Goal: Go to known website

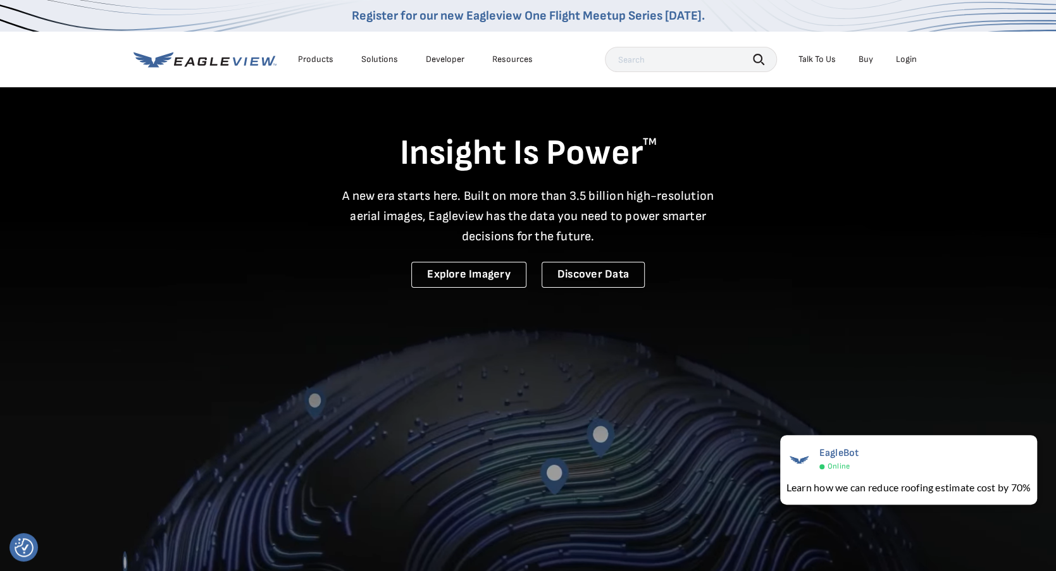
click at [901, 59] on div "Login" at bounding box center [906, 59] width 21 height 11
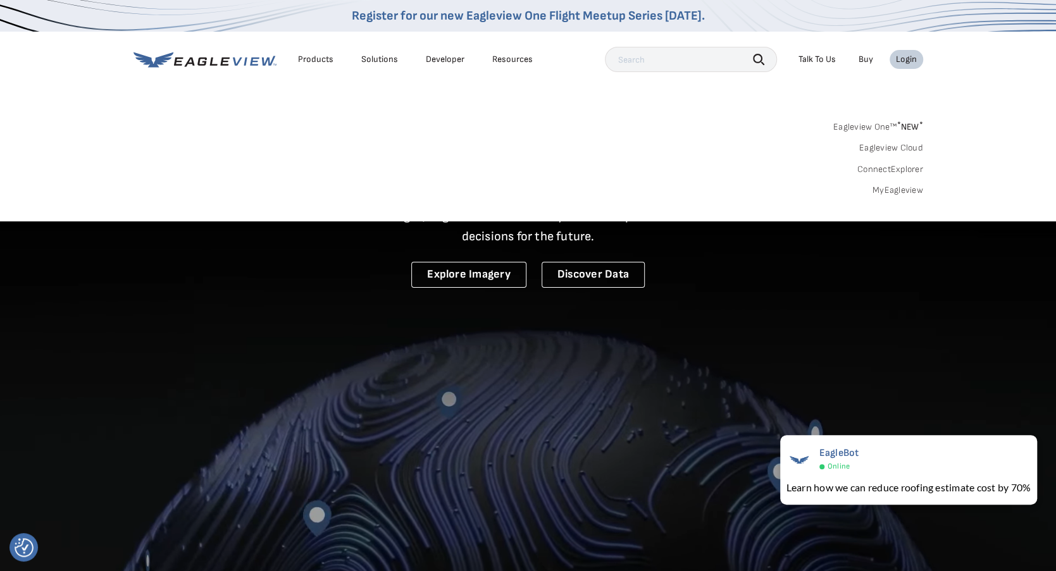
click at [858, 123] on link "Eagleview One™ * NEW *" at bounding box center [878, 125] width 90 height 15
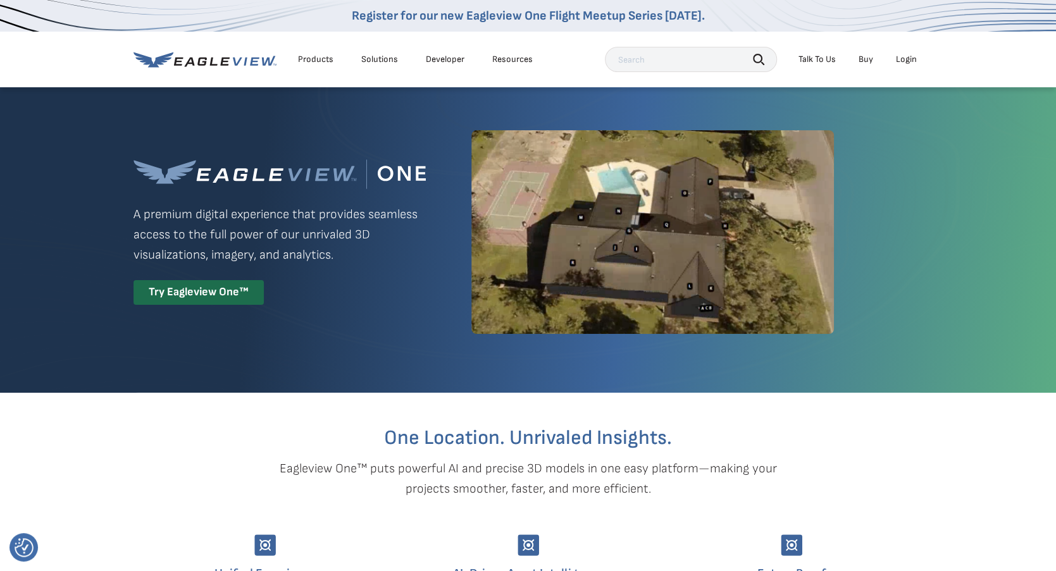
click at [901, 60] on div "Login" at bounding box center [906, 59] width 21 height 11
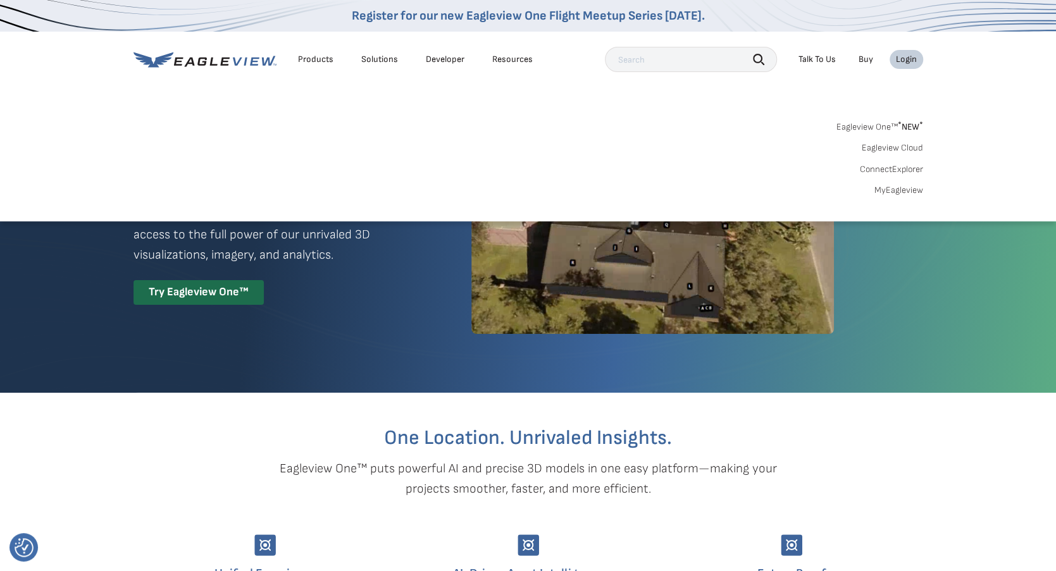
click at [891, 187] on link "MyEagleview" at bounding box center [899, 190] width 49 height 11
